Goal: Task Accomplishment & Management: Complete application form

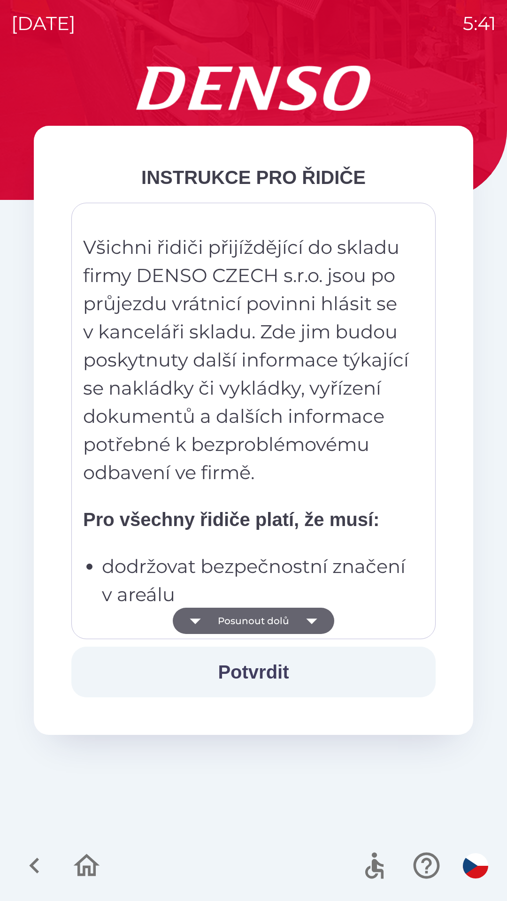
click at [217, 485] on p "Všichni řidiči přijíždějící do skladu firmy DENSO CZECH s.r.o. jsou po průjezdu…" at bounding box center [247, 360] width 328 height 254
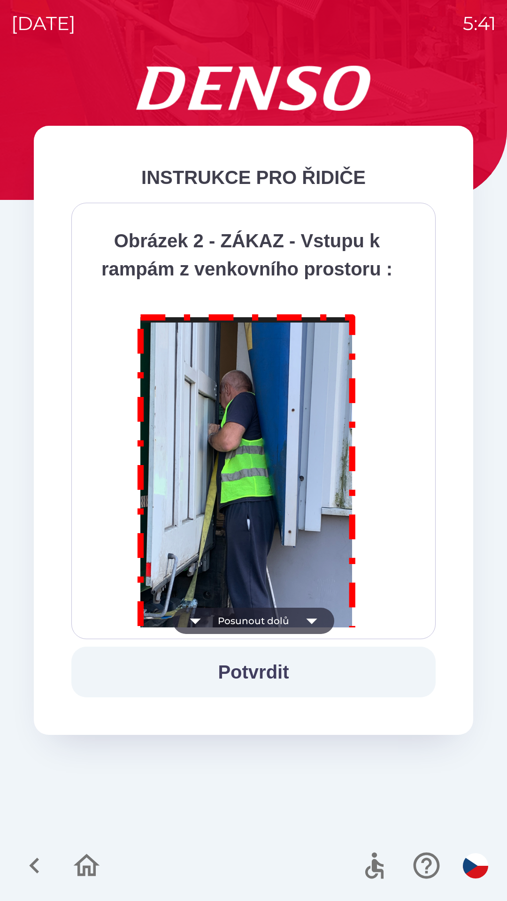
scroll to position [5276, 0]
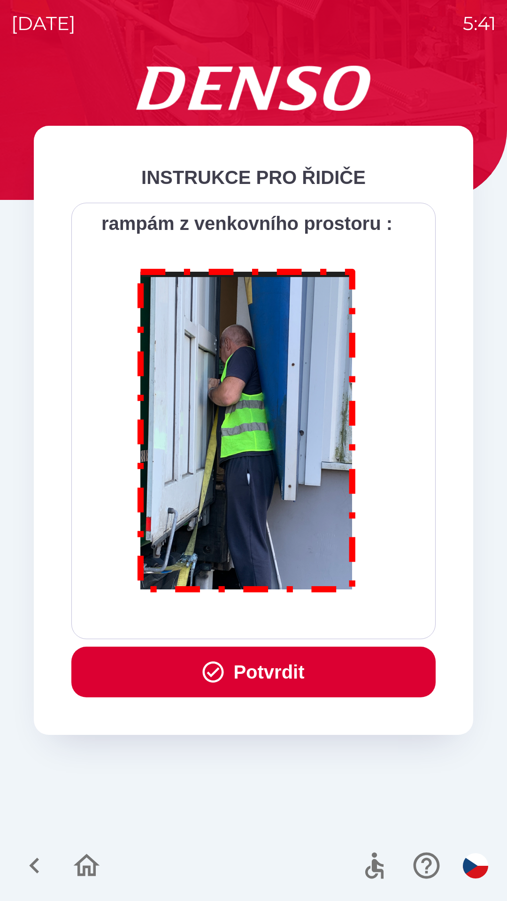
click at [248, 666] on button "Potvrdit" at bounding box center [253, 672] width 364 height 51
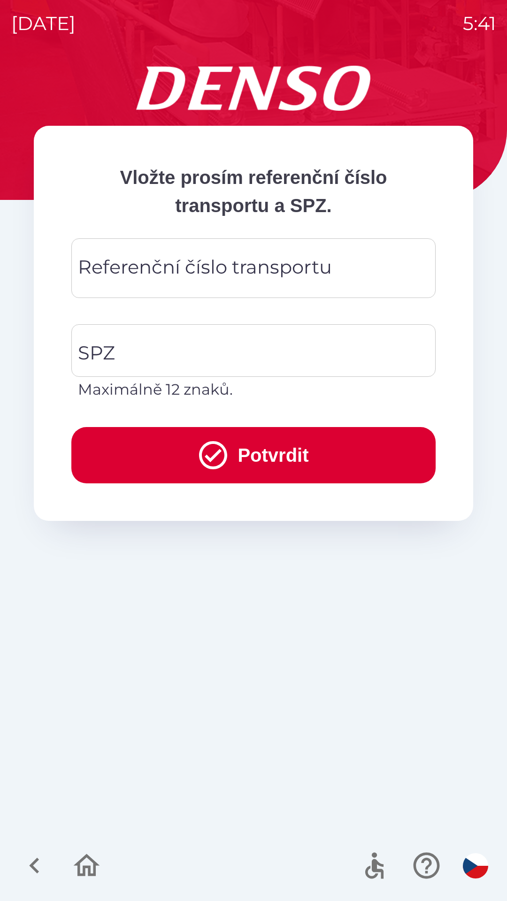
click at [105, 258] on div "Referenční číslo transportu Referenční číslo transportu" at bounding box center [253, 269] width 364 height 60
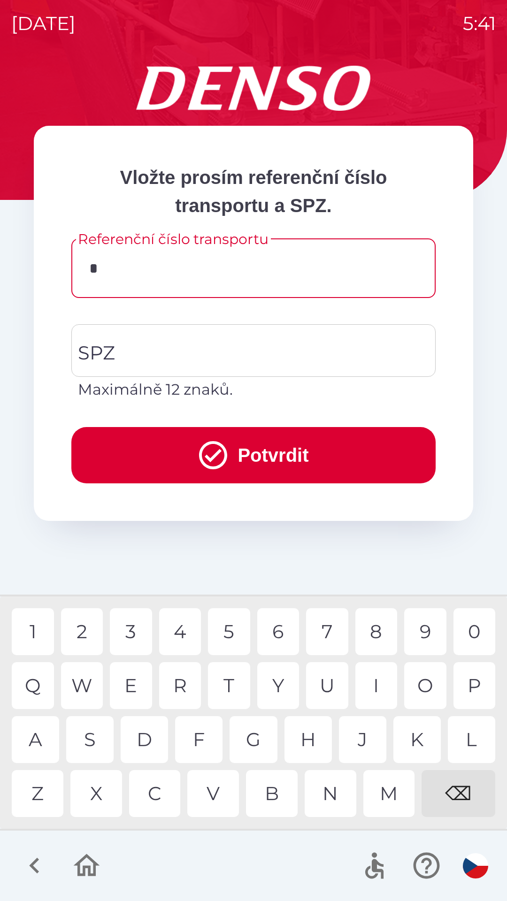
click at [412, 746] on div "K" at bounding box center [416, 739] width 47 height 47
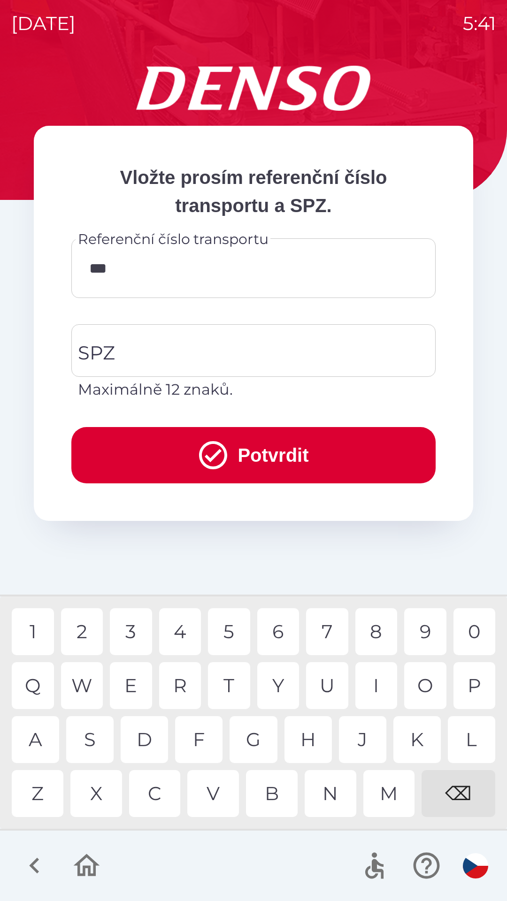
click at [23, 635] on div "1" at bounding box center [33, 631] width 42 height 47
type input "******"
click at [128, 349] on input "SPZ" at bounding box center [247, 351] width 342 height 44
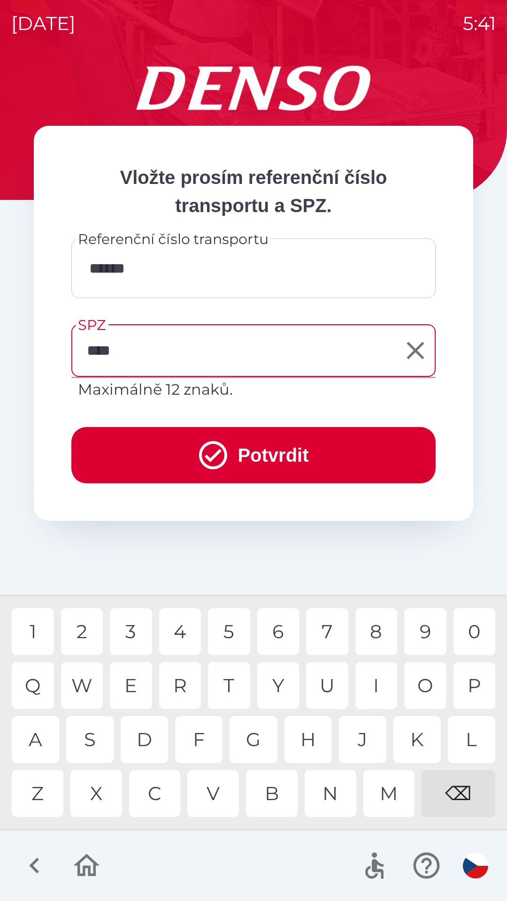
click at [137, 630] on div "3" at bounding box center [131, 631] width 42 height 47
type input "*******"
click at [82, 627] on div "2" at bounding box center [82, 631] width 42 height 47
click at [149, 437] on button "Potvrdit" at bounding box center [253, 455] width 364 height 56
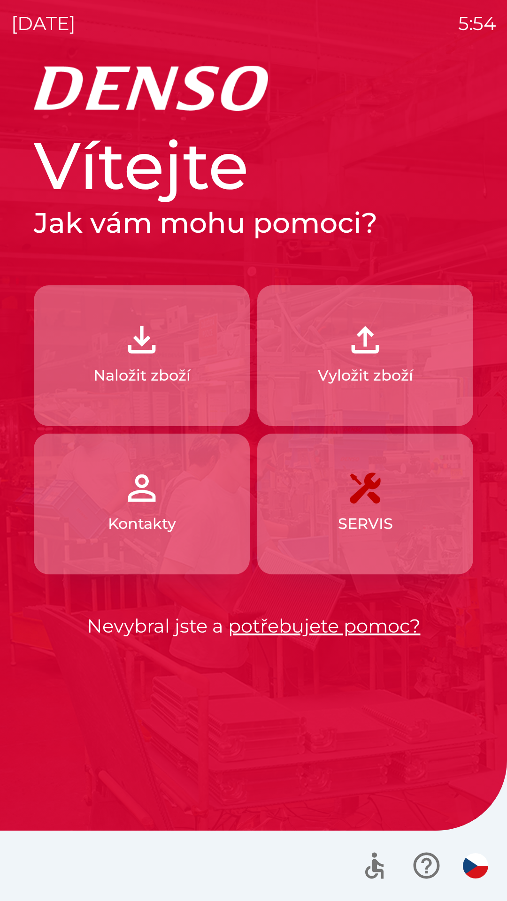
click at [379, 371] on p "Vyložit zboží" at bounding box center [365, 375] width 95 height 23
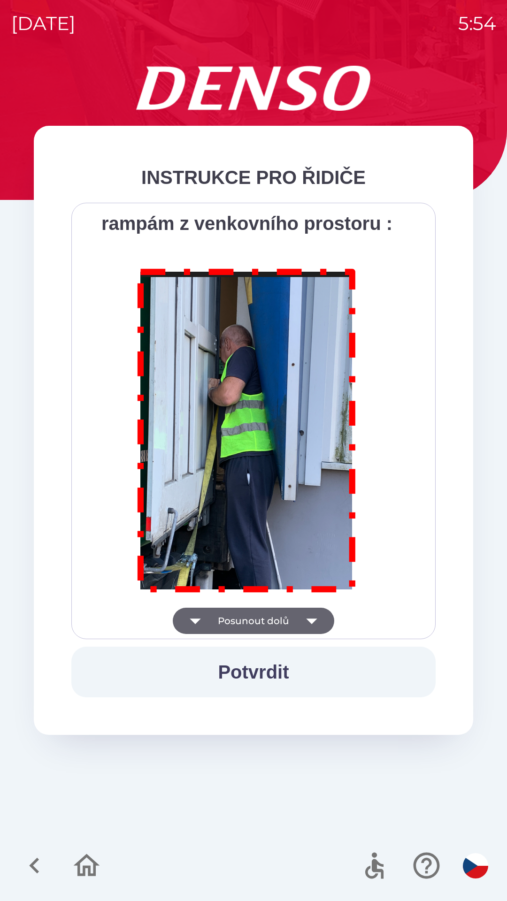
scroll to position [5276, 0]
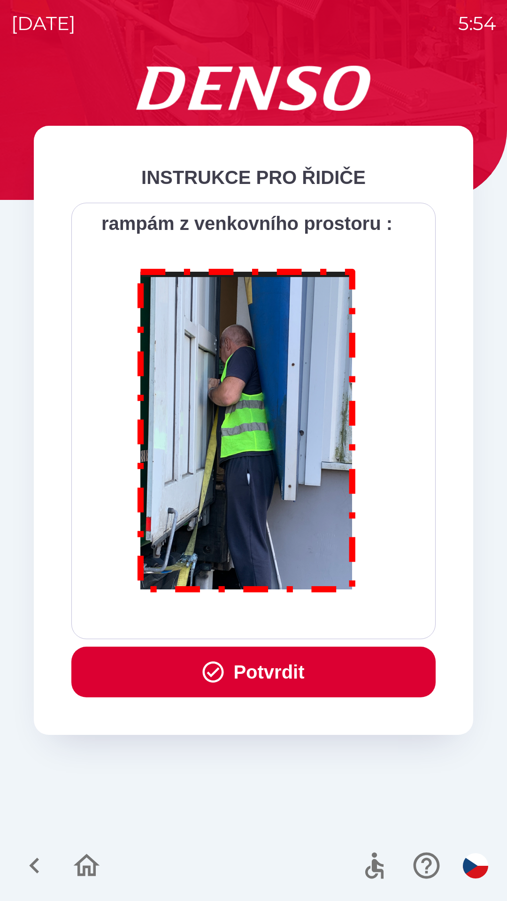
click at [256, 668] on button "Potvrdit" at bounding box center [253, 672] width 364 height 51
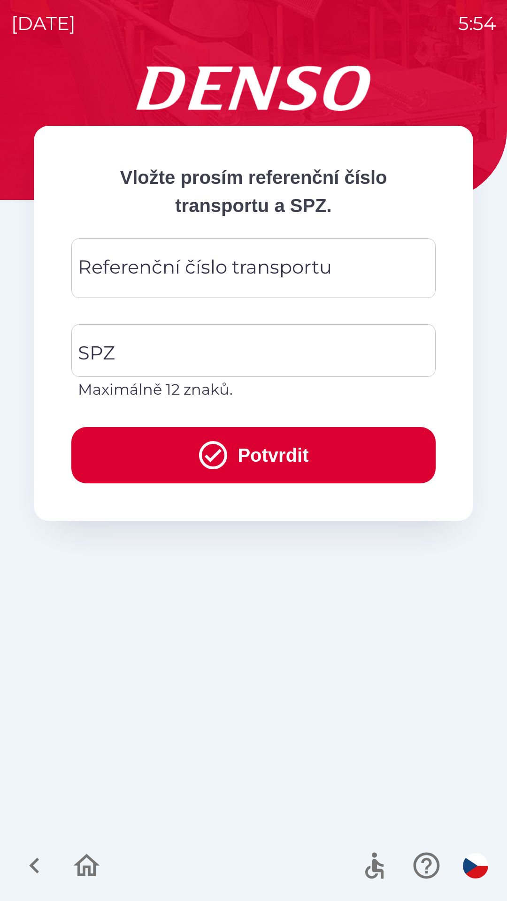
click at [236, 266] on div "Referenční číslo transportu Referenční číslo transportu" at bounding box center [253, 269] width 364 height 60
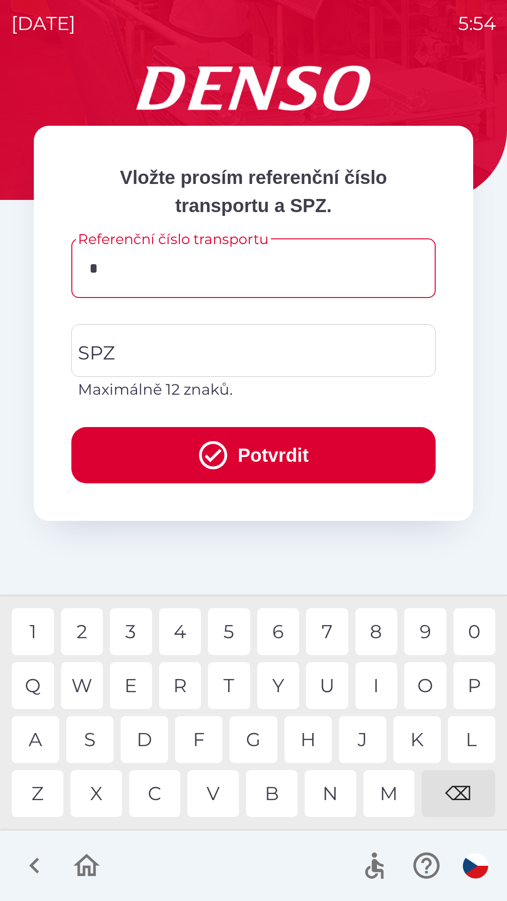
click at [148, 744] on div "D" at bounding box center [144, 739] width 47 height 47
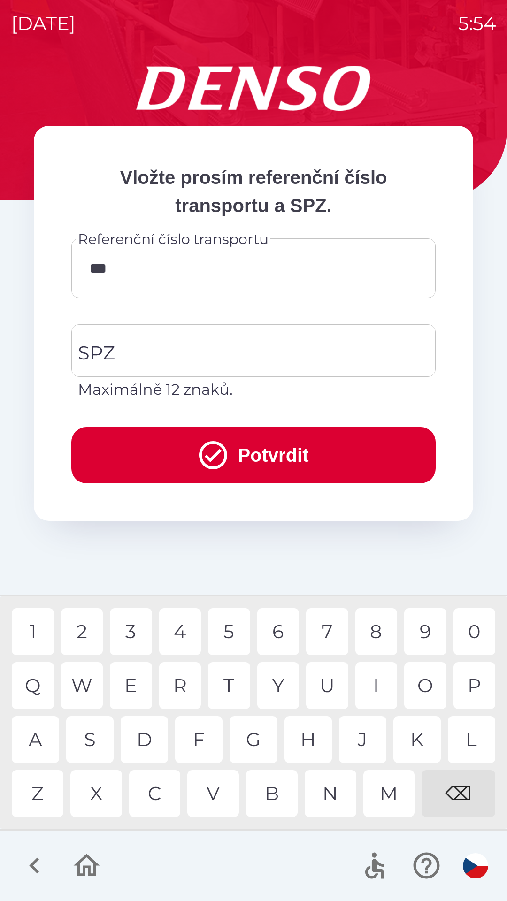
click at [383, 638] on div "8" at bounding box center [376, 631] width 42 height 47
click at [39, 632] on div "1" at bounding box center [33, 631] width 42 height 47
type input "*******"
click at [237, 350] on input "SPZ" at bounding box center [247, 351] width 342 height 44
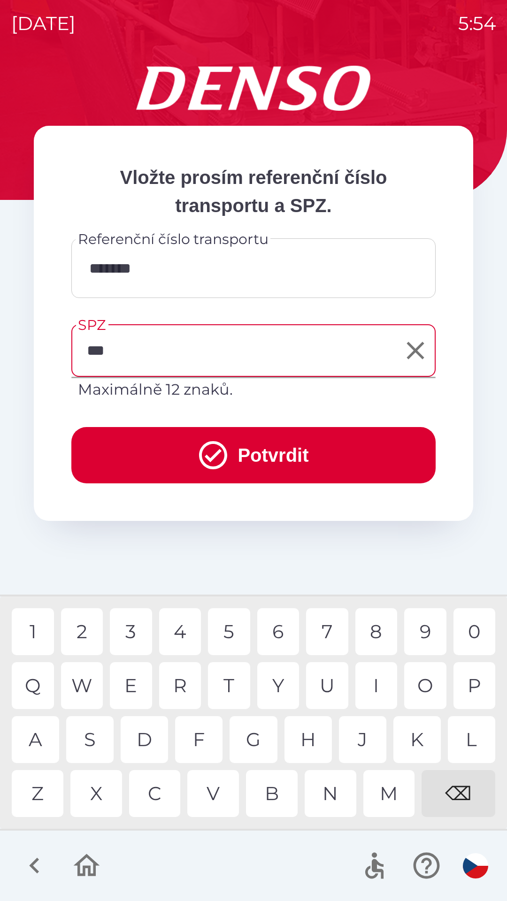
click at [268, 799] on div "B" at bounding box center [272, 793] width 52 height 47
click at [377, 636] on div "8" at bounding box center [376, 631] width 42 height 47
click at [87, 633] on div "2" at bounding box center [82, 631] width 42 height 47
type input "*******"
click at [369, 631] on div "8" at bounding box center [376, 631] width 42 height 47
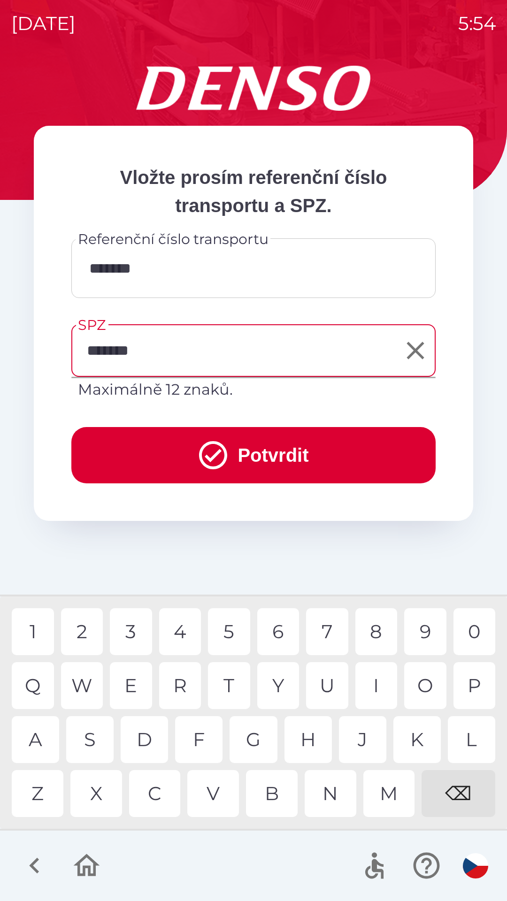
click at [336, 441] on button "Potvrdit" at bounding box center [253, 455] width 364 height 56
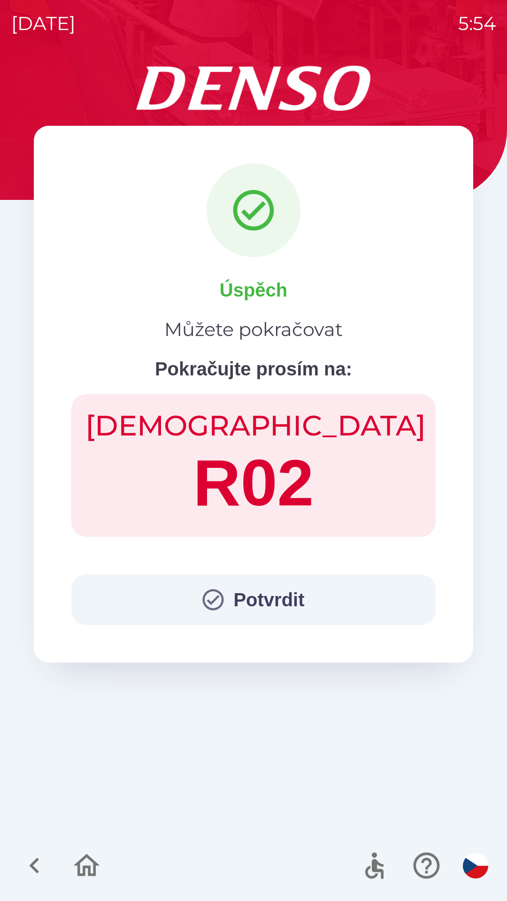
click at [305, 594] on button "Potvrdit" at bounding box center [253, 600] width 364 height 51
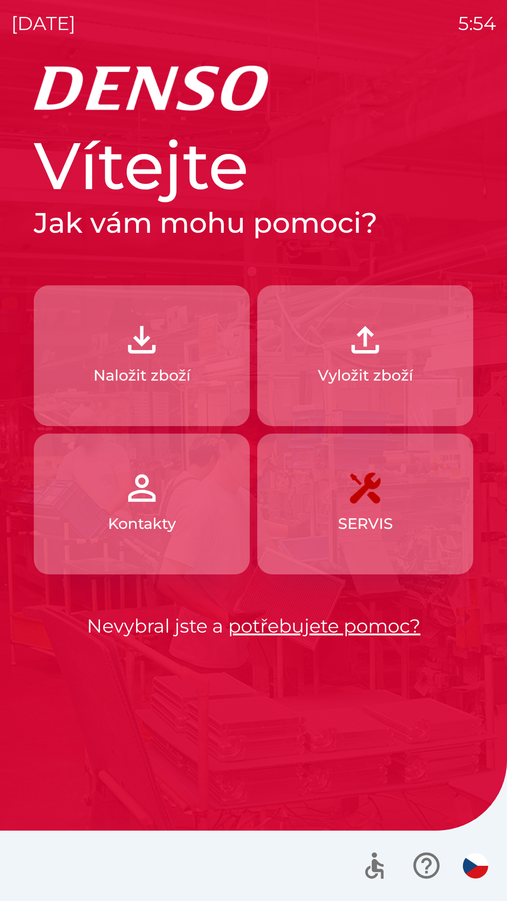
click at [359, 364] on p "Vyložit zboží" at bounding box center [365, 375] width 95 height 23
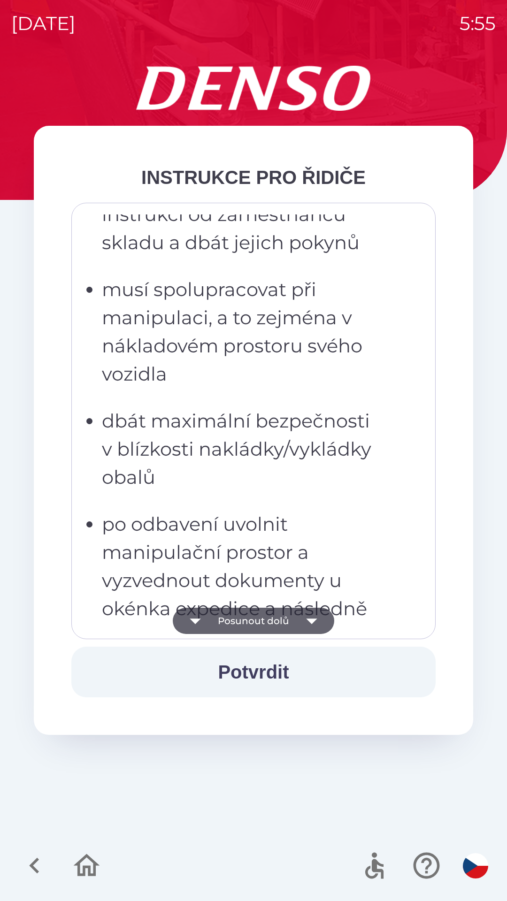
scroll to position [2297, 0]
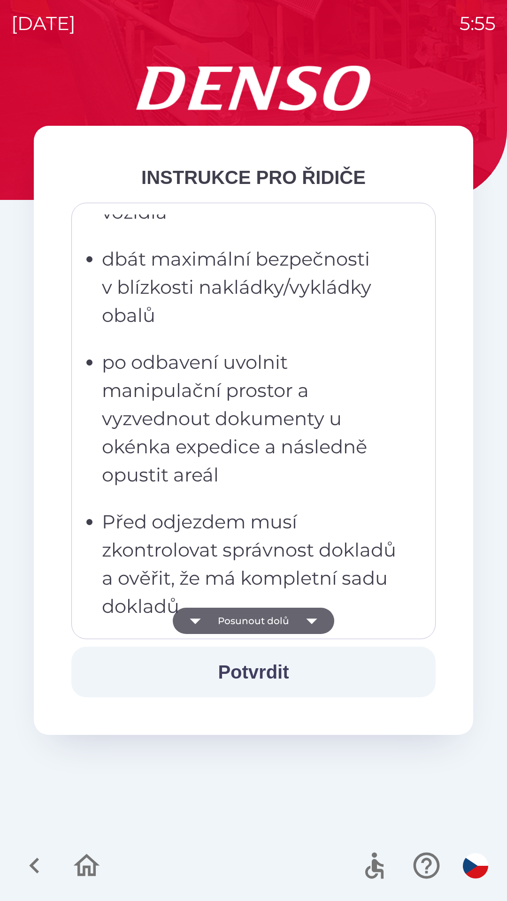
click at [282, 459] on p "po odbavení uvolnit manipulační prostor a vyzvednout dokumenty u okénka expedic…" at bounding box center [256, 418] width 309 height 141
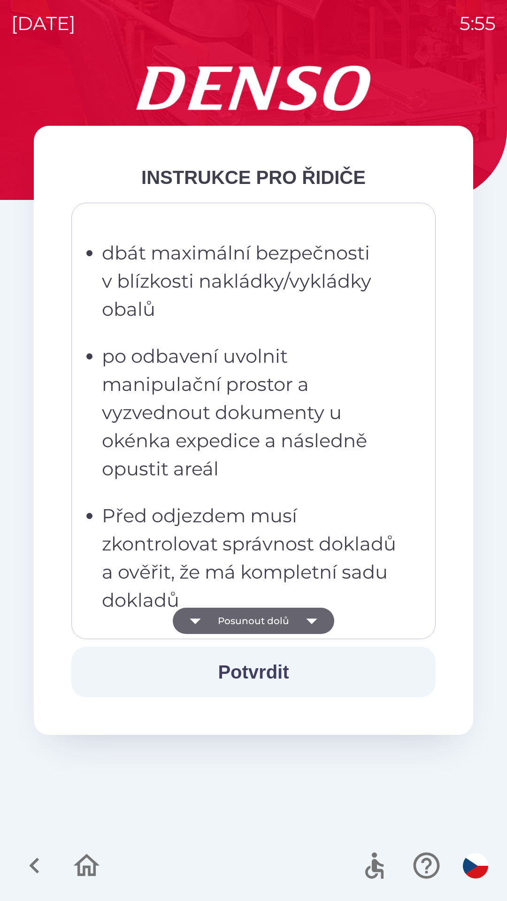
click at [310, 361] on p "po odbavení uvolnit manipulační prostor a vyzvednout dokumenty u okénka expedic…" at bounding box center [256, 412] width 309 height 141
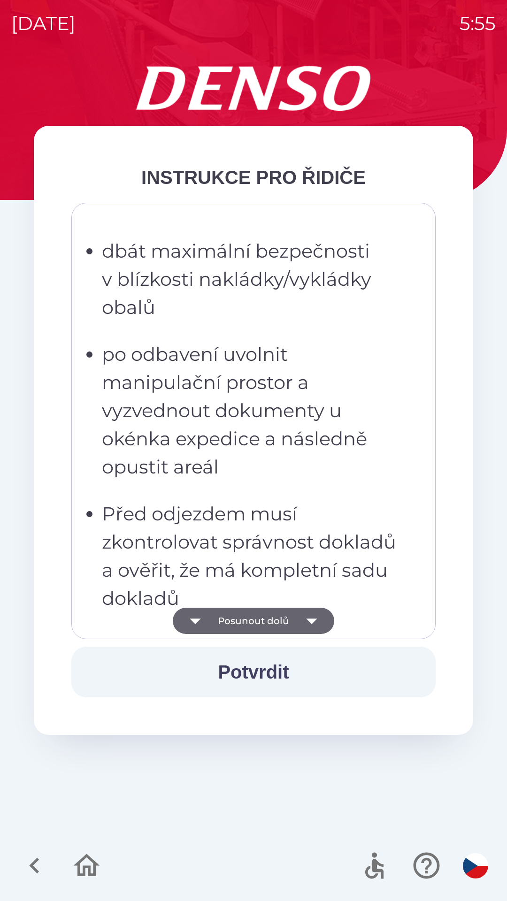
click at [275, 557] on p "Před odjezdem musí zkontrolovat správnost dokladů a ověřit, že má kompletní sad…" at bounding box center [256, 556] width 309 height 113
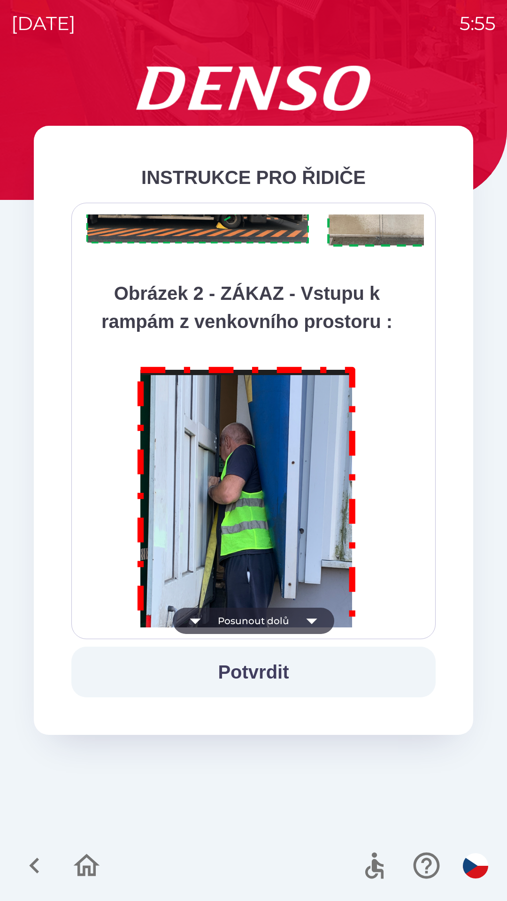
scroll to position [5276, 0]
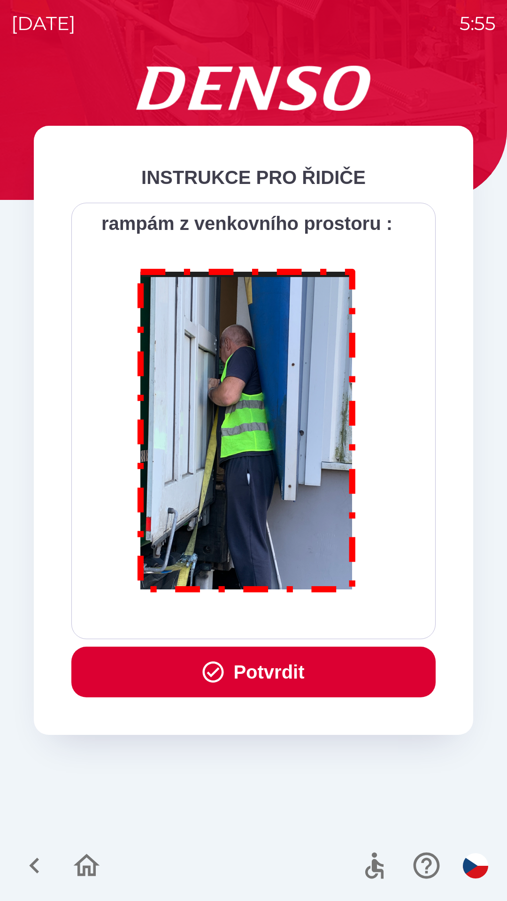
click at [294, 656] on button "Potvrdit" at bounding box center [253, 672] width 364 height 51
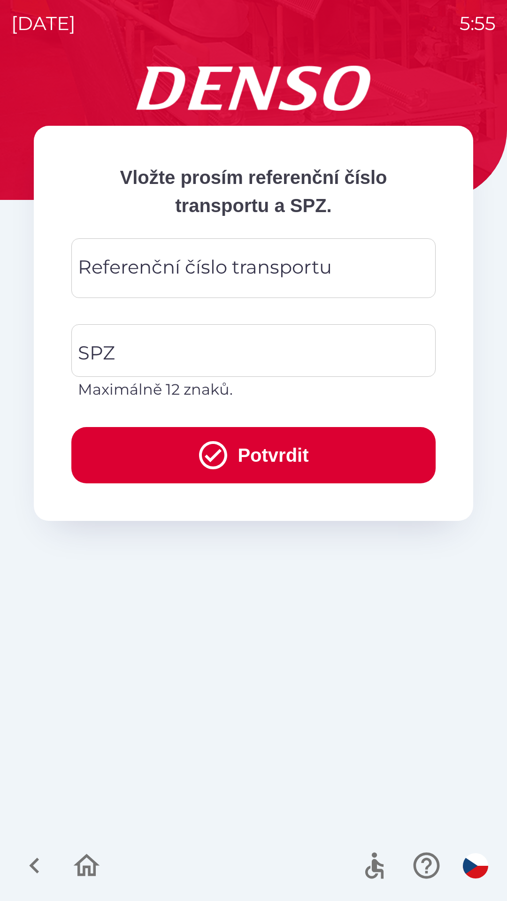
click at [294, 263] on div "Referenční číslo transportu Referenční číslo transportu" at bounding box center [253, 269] width 364 height 60
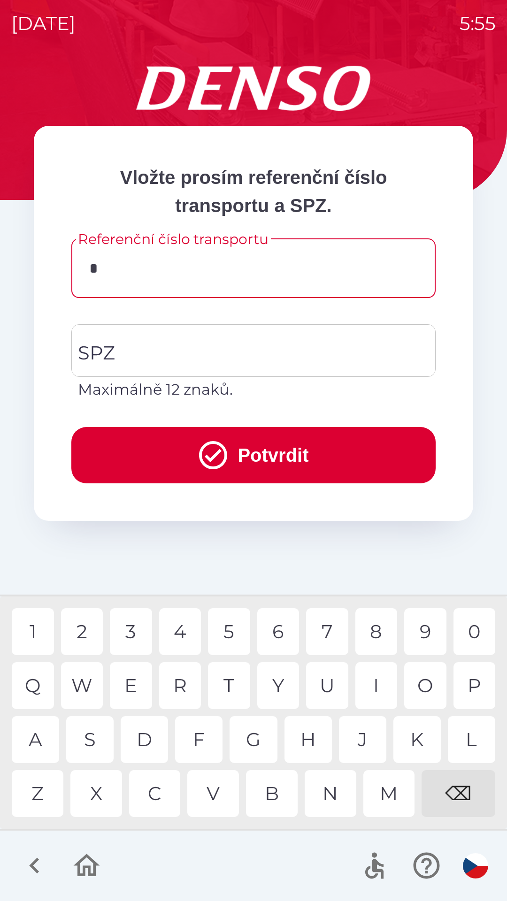
click at [139, 742] on div "D" at bounding box center [144, 739] width 47 height 47
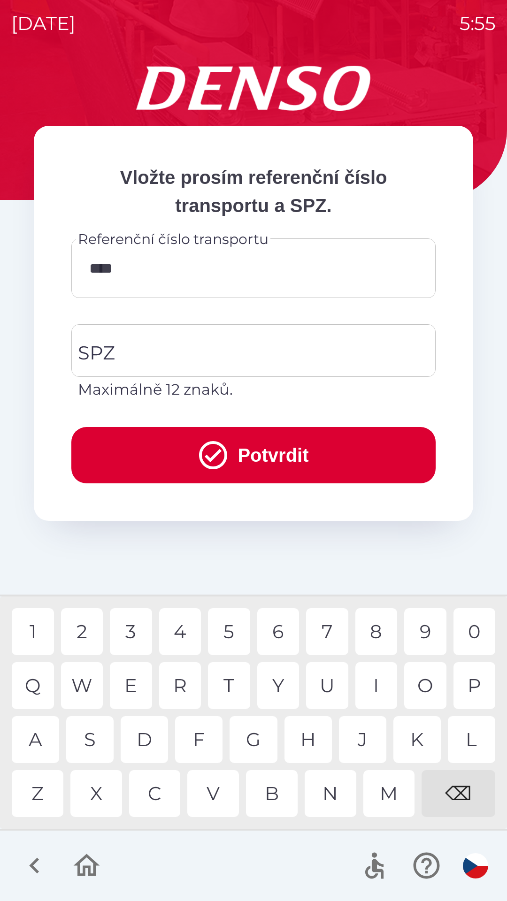
click at [470, 687] on div "P" at bounding box center [475, 685] width 42 height 47
click at [467, 634] on div "0" at bounding box center [475, 631] width 42 height 47
type input "********"
click at [135, 640] on div "3" at bounding box center [131, 631] width 42 height 47
click at [242, 350] on input "SPZ" at bounding box center [247, 351] width 342 height 44
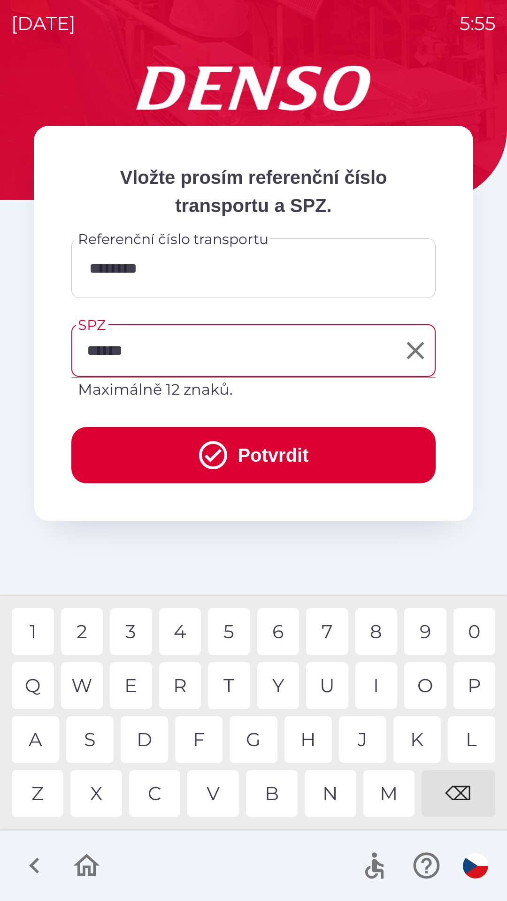
type input "*******"
click at [319, 453] on button "Potvrdit" at bounding box center [253, 455] width 364 height 56
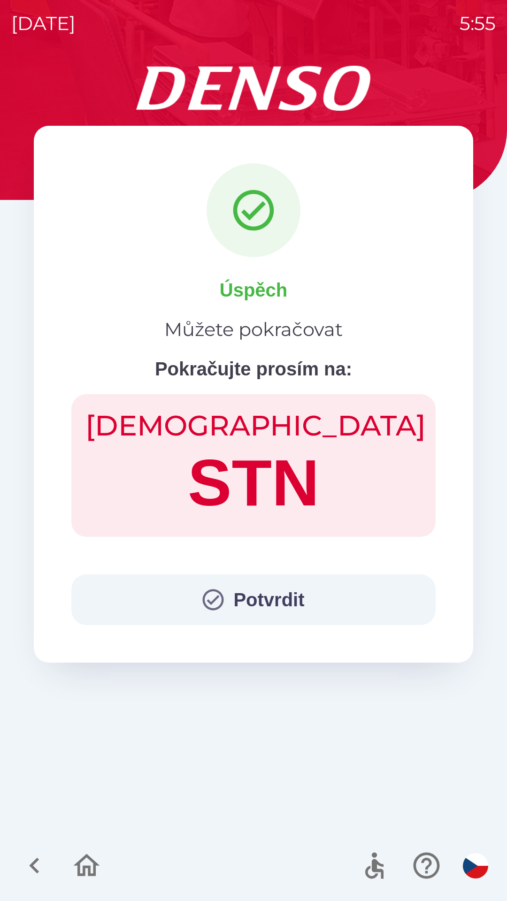
click at [306, 594] on button "Potvrdit" at bounding box center [253, 600] width 364 height 51
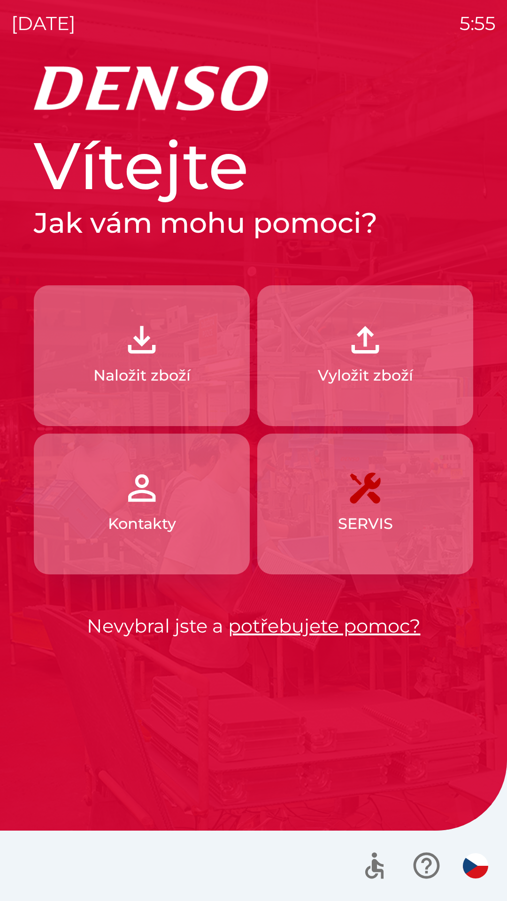
click at [185, 365] on p "Naložit zboží" at bounding box center [141, 375] width 97 height 23
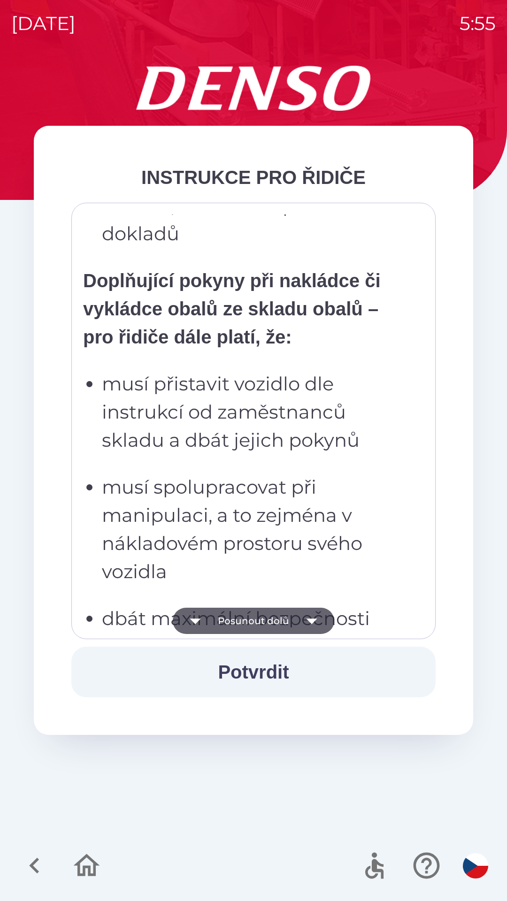
scroll to position [1957, 0]
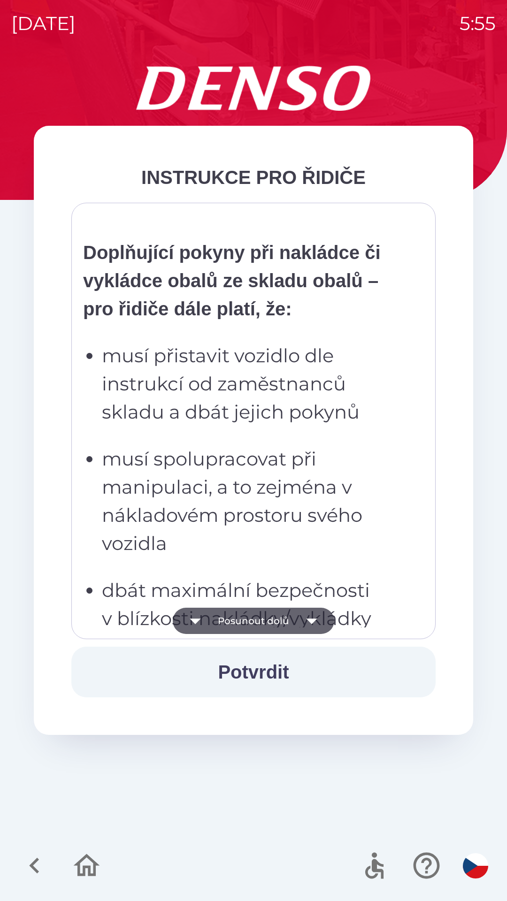
click at [259, 556] on p "musí spolupracovat při manipulaci, a to zejména v nákladovém prostoru svého voz…" at bounding box center [256, 501] width 309 height 113
click at [253, 483] on p "musí spolupracovat při manipulaci, a to zejména v nákladovém prostoru svého voz…" at bounding box center [256, 501] width 309 height 113
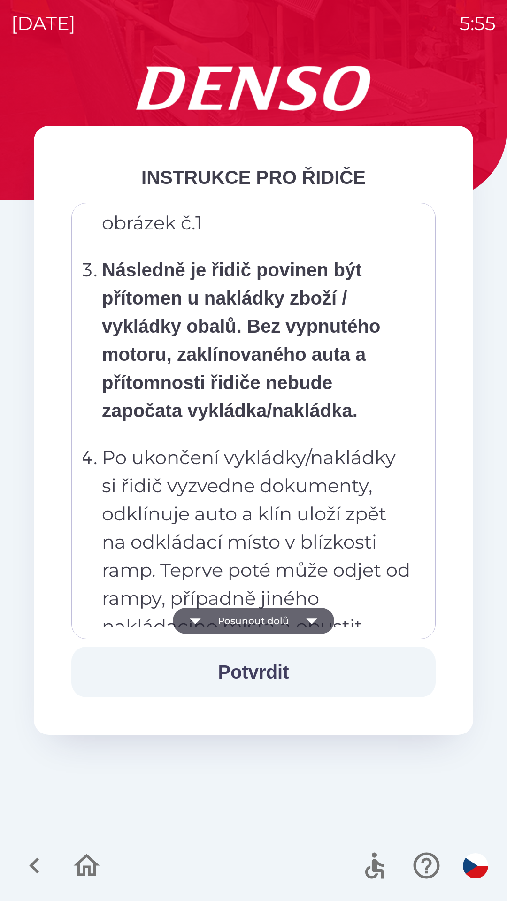
scroll to position [5276, 0]
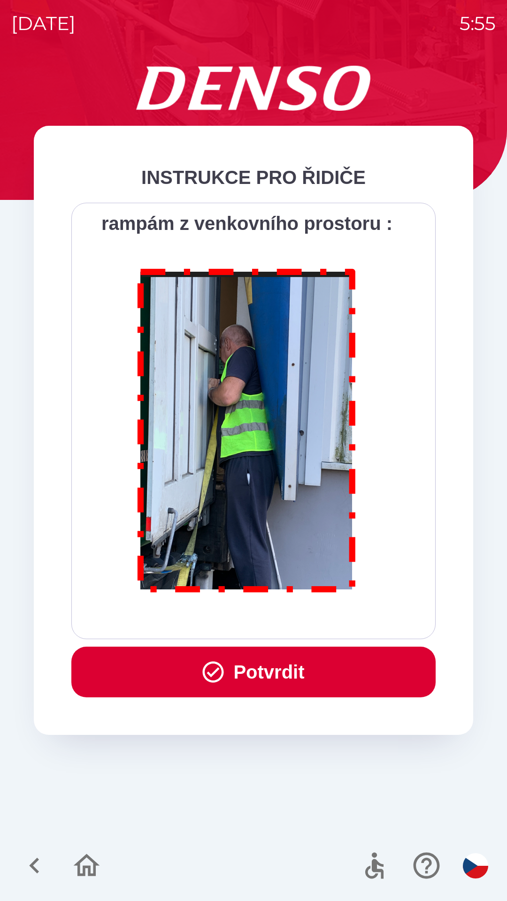
click at [329, 672] on button "Potvrdit" at bounding box center [253, 672] width 364 height 51
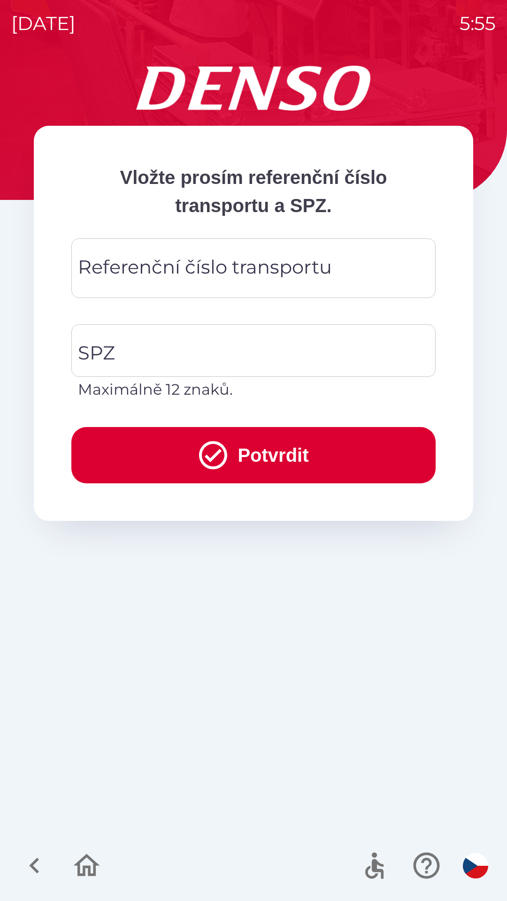
click at [196, 269] on div "Referenční číslo transportu Referenční číslo transportu" at bounding box center [253, 269] width 364 height 60
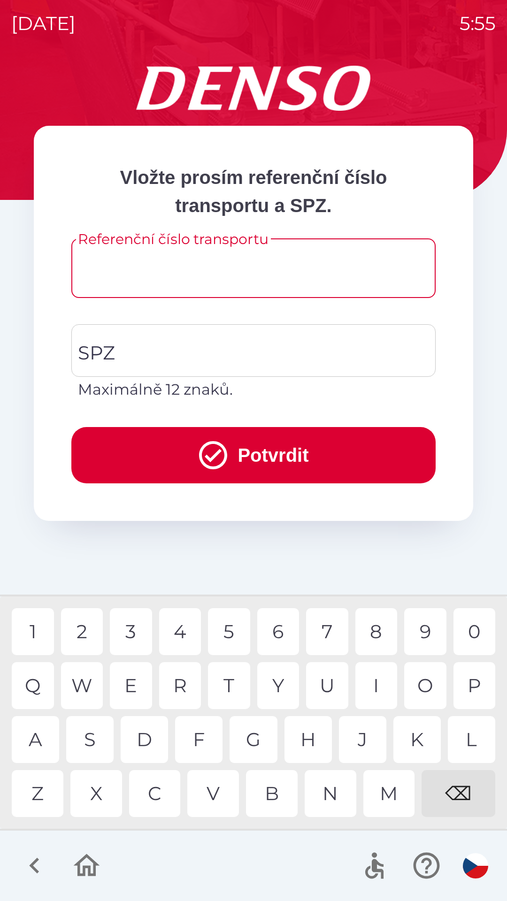
type input "*"
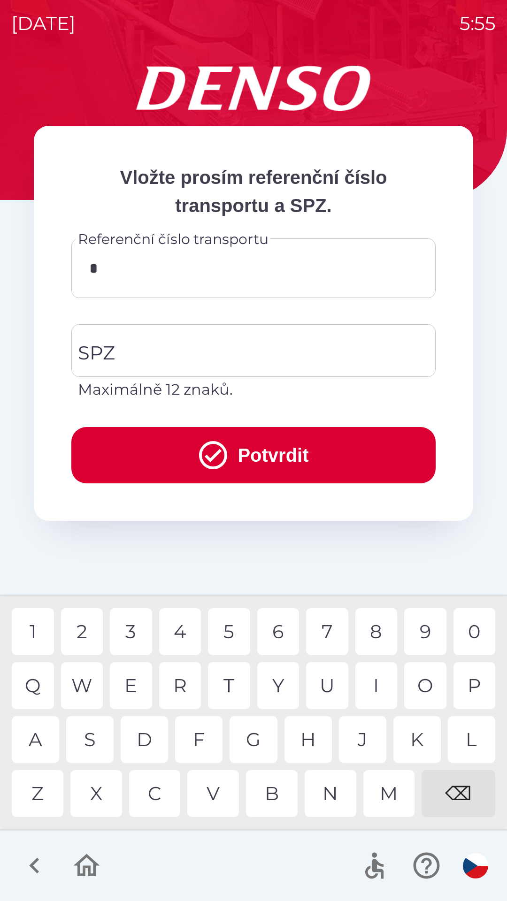
click at [161, 798] on div "C" at bounding box center [155, 793] width 52 height 47
click at [473, 628] on div "0" at bounding box center [475, 631] width 42 height 47
type input "*********"
click at [251, 350] on input "SPZ" at bounding box center [247, 351] width 342 height 44
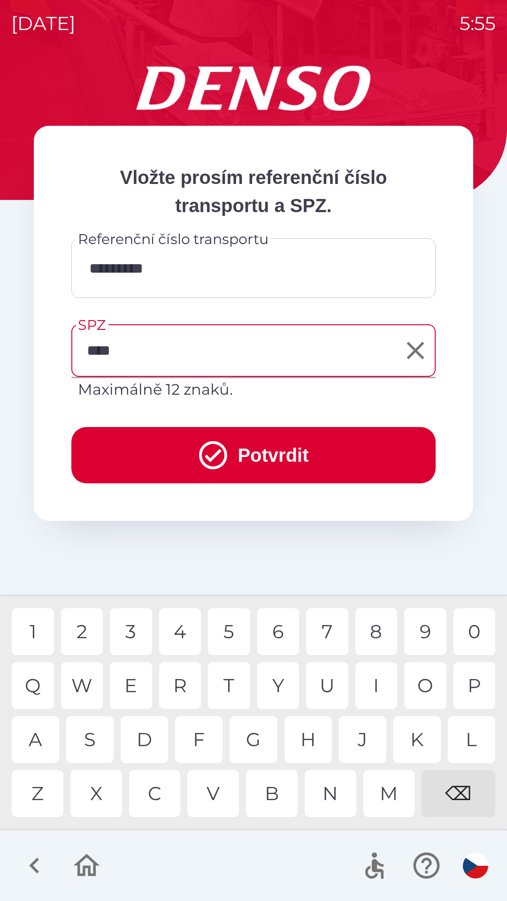
click at [142, 742] on div "D" at bounding box center [144, 739] width 47 height 47
type input "*******"
click at [329, 445] on button "Potvrdit" at bounding box center [253, 455] width 364 height 56
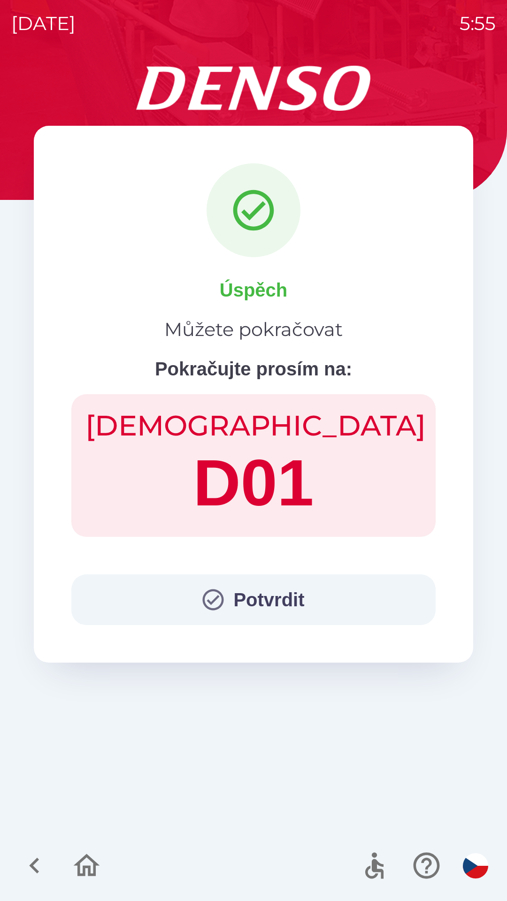
click at [323, 605] on button "Potvrdit" at bounding box center [253, 600] width 364 height 51
